Goal: Information Seeking & Learning: Learn about a topic

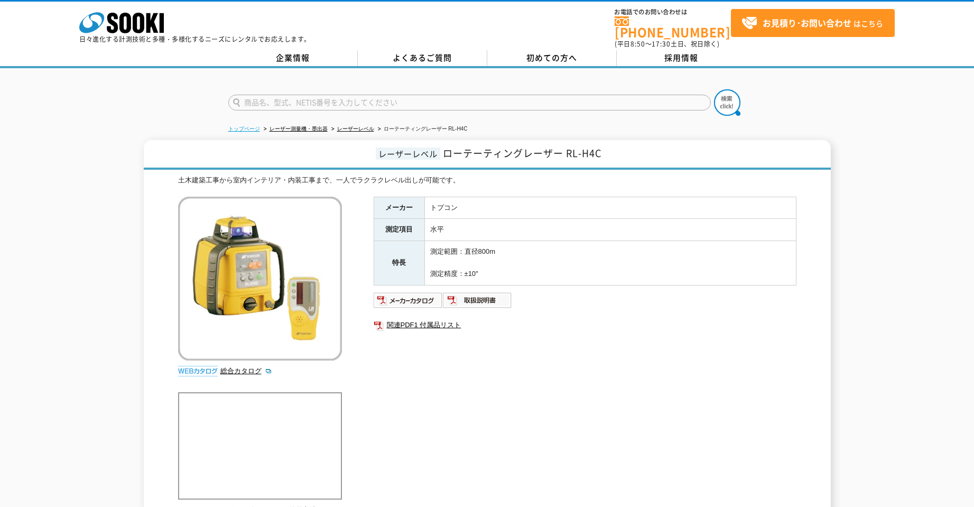
click at [256, 126] on link "トップページ" at bounding box center [244, 129] width 32 height 6
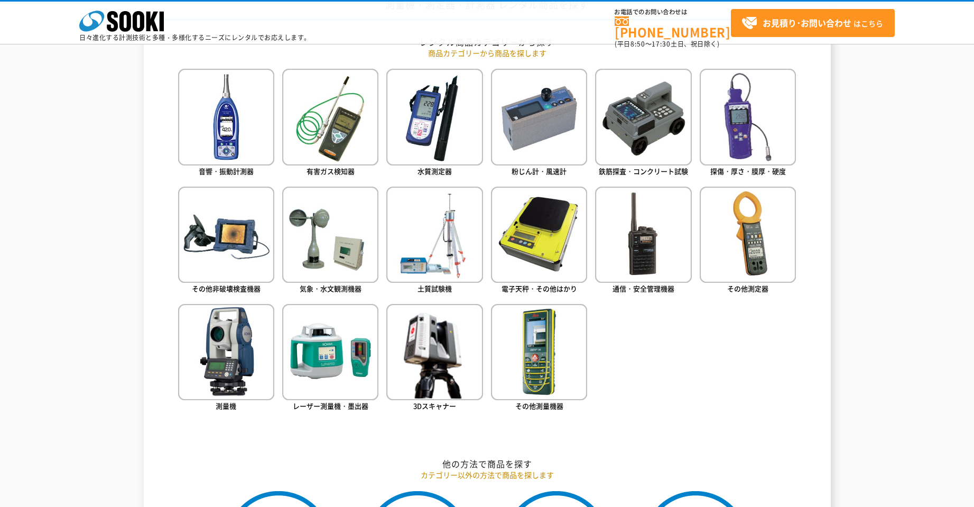
scroll to position [475, 0]
click at [223, 358] on img at bounding box center [226, 351] width 96 height 96
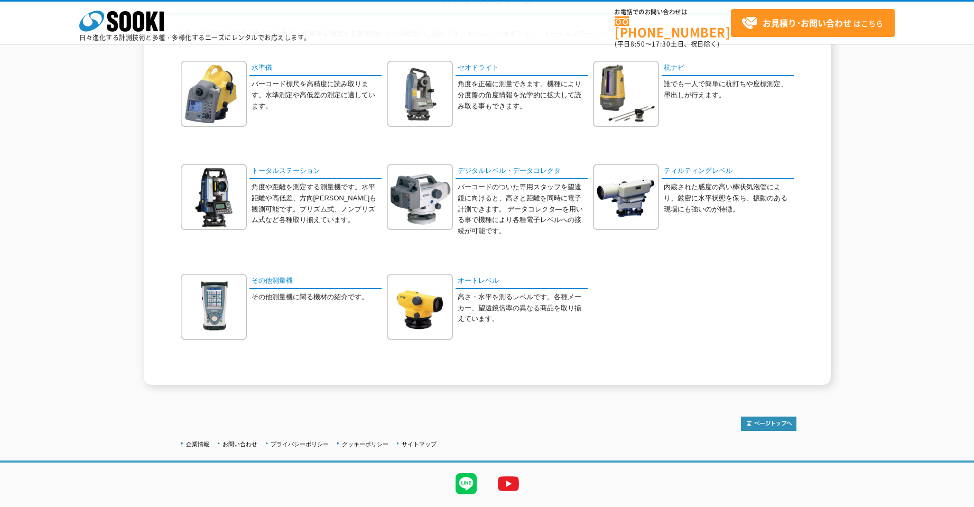
scroll to position [80, 0]
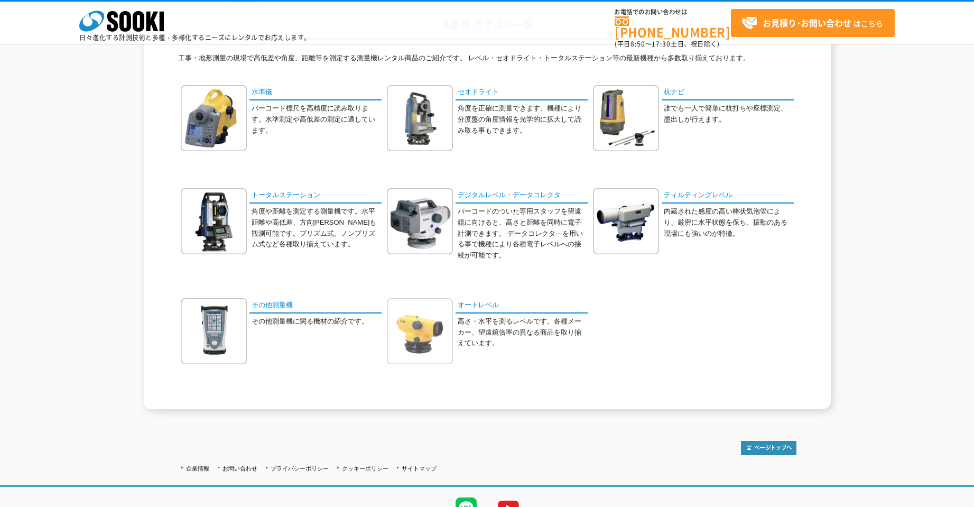
click at [429, 329] on img at bounding box center [420, 331] width 66 height 66
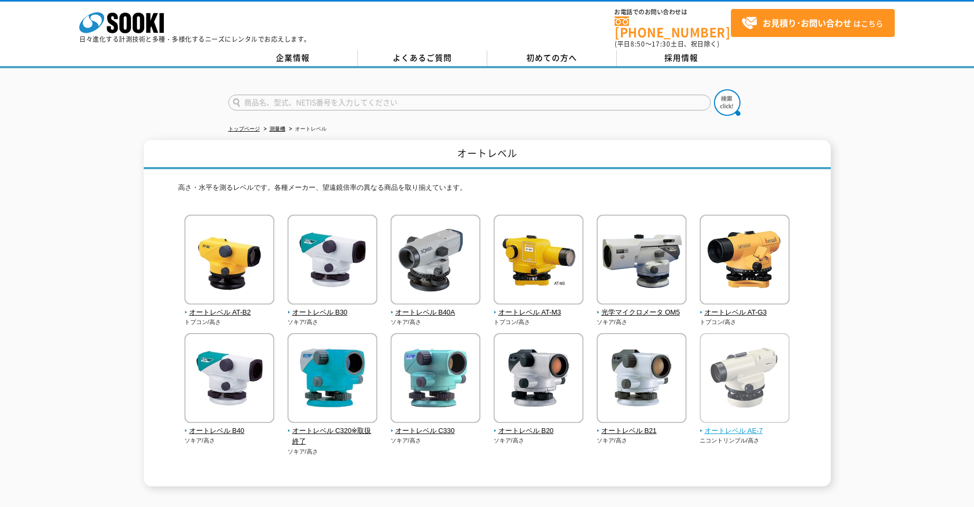
click at [747, 379] on img at bounding box center [744, 379] width 90 height 92
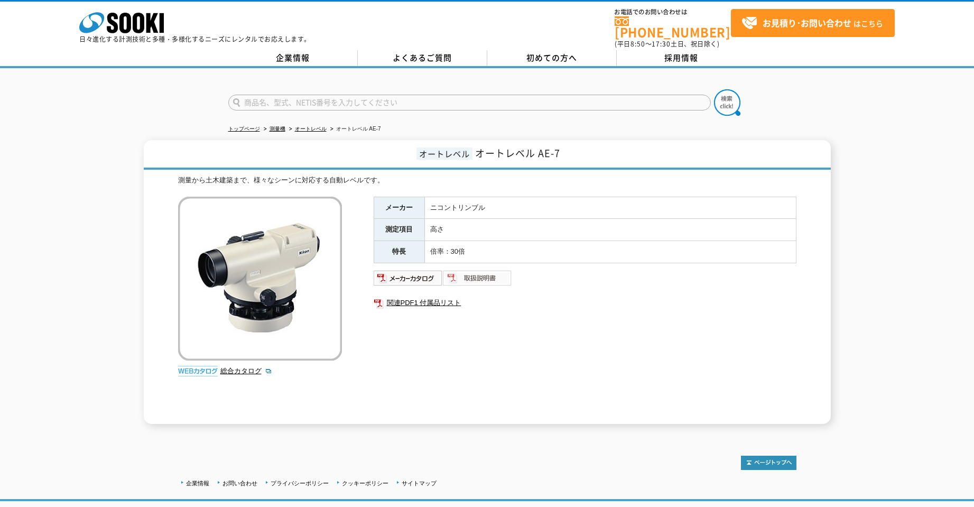
click at [471, 271] on img at bounding box center [477, 277] width 69 height 17
drag, startPoint x: 536, startPoint y: 146, endPoint x: 479, endPoint y: 144, distance: 57.1
click at [479, 146] on span "オートレベル AE-7" at bounding box center [517, 153] width 85 height 14
copy span "オートレベル"
click at [386, 151] on h1 "オートレベル オートレベル AE-7" at bounding box center [487, 155] width 687 height 30
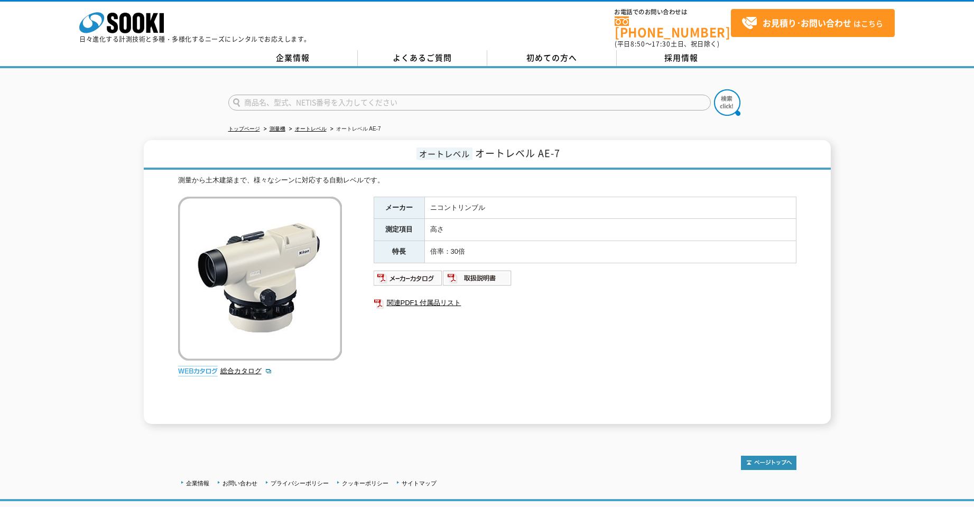
click at [574, 146] on h1 "オートレベル オートレベル AE-7" at bounding box center [487, 155] width 687 height 30
click at [460, 147] on span "オートレベル" at bounding box center [444, 153] width 56 height 12
drag, startPoint x: 460, startPoint y: 146, endPoint x: 432, endPoint y: 146, distance: 28.5
click at [432, 147] on span "オートレベル" at bounding box center [444, 153] width 56 height 12
click at [489, 146] on span "オートレベル AE-7" at bounding box center [517, 153] width 85 height 14
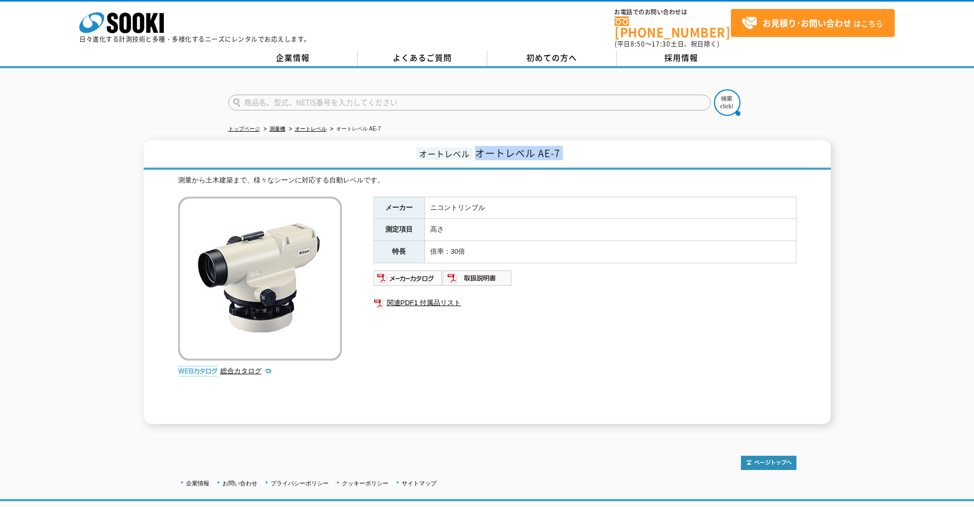
drag, startPoint x: 489, startPoint y: 143, endPoint x: 560, endPoint y: 144, distance: 71.3
click at [560, 144] on h1 "オートレベル オートレベル AE-7" at bounding box center [487, 155] width 687 height 30
